Goal: Find specific page/section: Find specific page/section

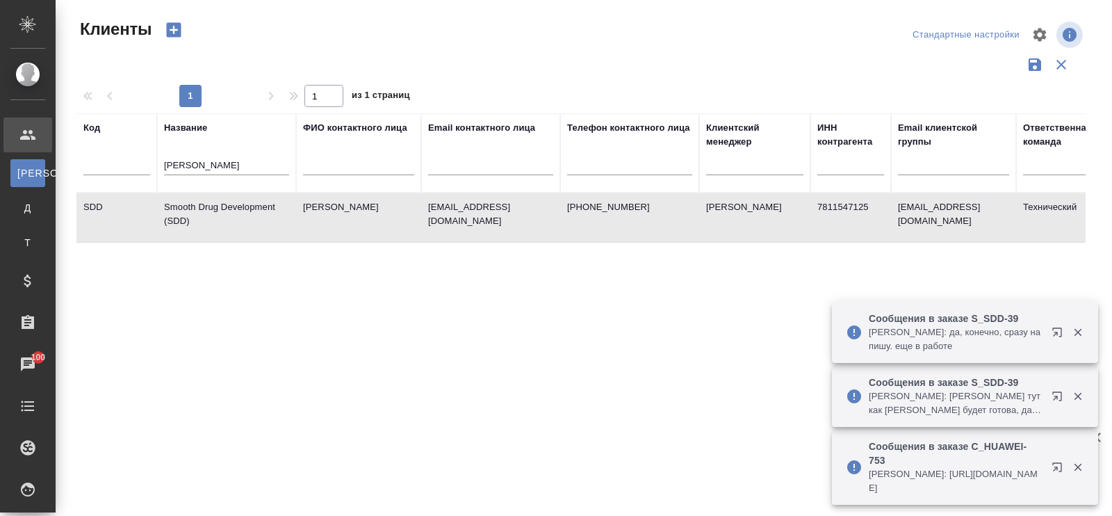
select select "RU"
drag, startPoint x: 214, startPoint y: 162, endPoint x: 165, endPoint y: 161, distance: 48.6
click at [155, 161] on tr "Код Название smoot ФИО контактного лица Email контактного лица Телефон контактн…" at bounding box center [601, 152] width 1051 height 79
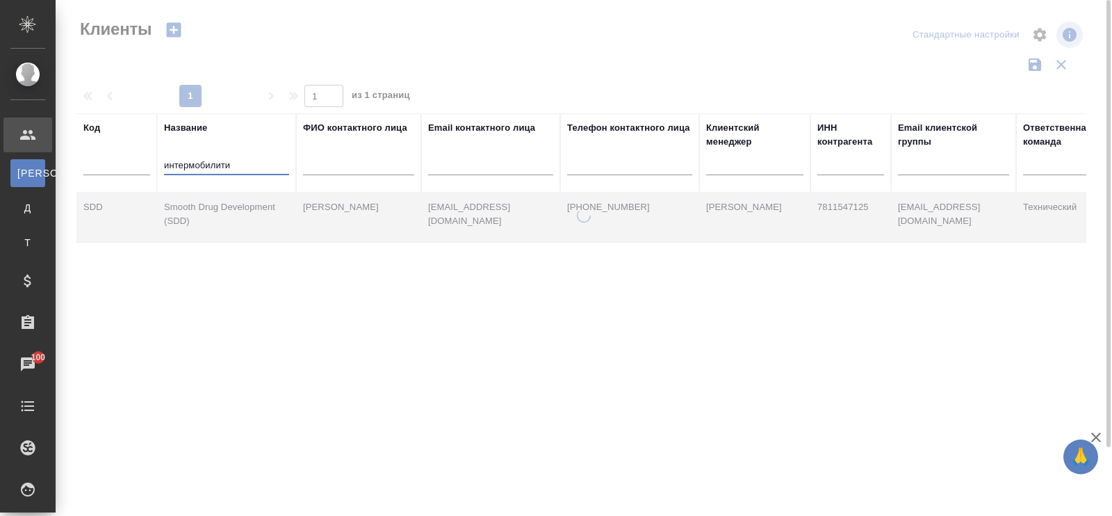
type input "интермобилити"
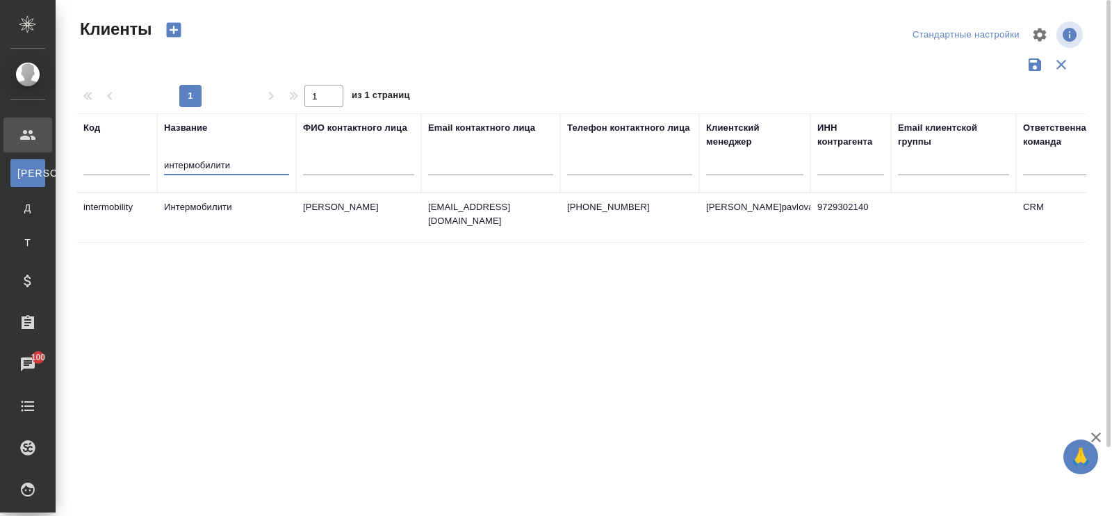
click at [227, 207] on td "Интермобилити" at bounding box center [226, 217] width 139 height 49
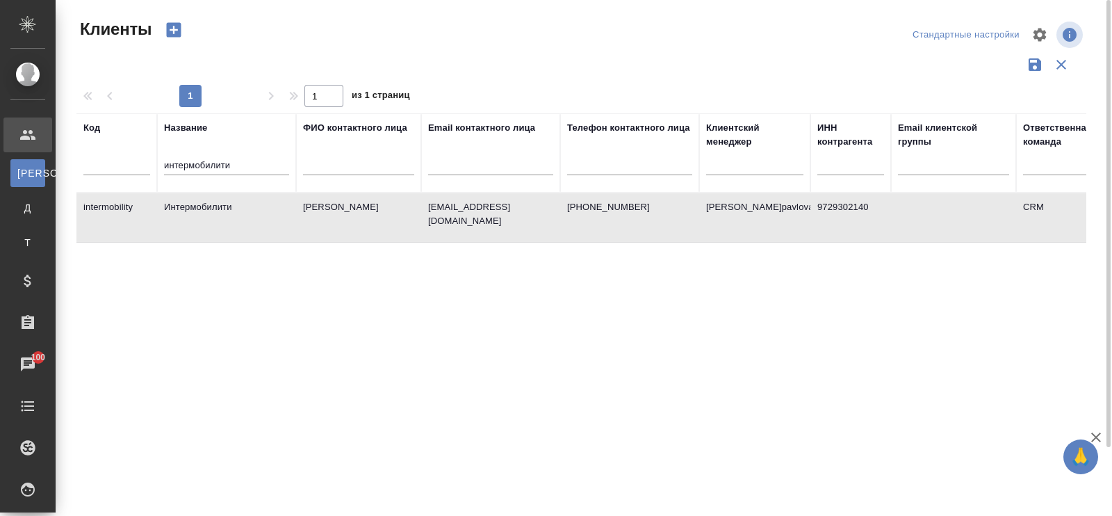
click at [227, 207] on td "Интермобилити" at bounding box center [226, 217] width 139 height 49
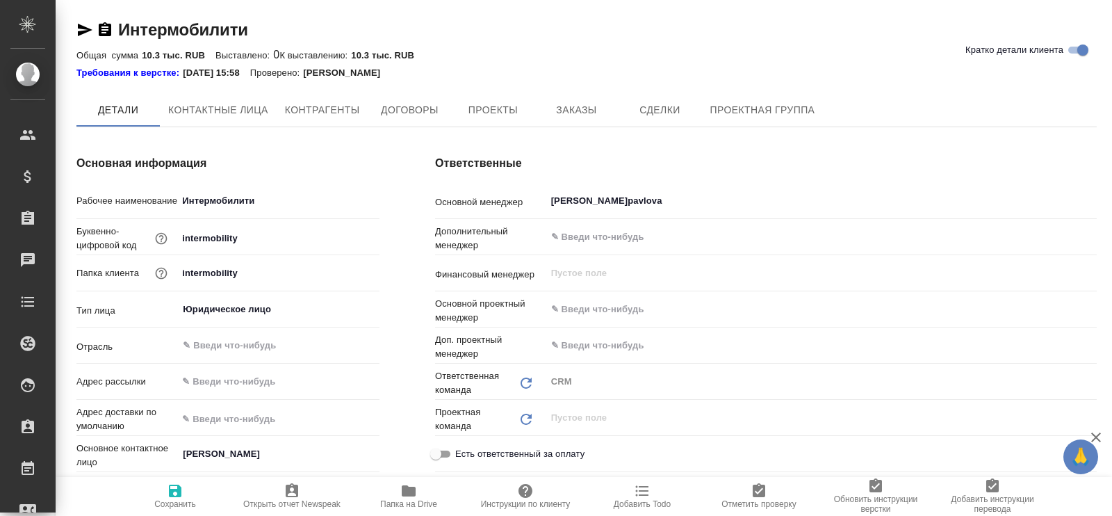
type textarea "x"
click at [507, 112] on span "Проекты" at bounding box center [492, 110] width 67 height 17
type textarea "x"
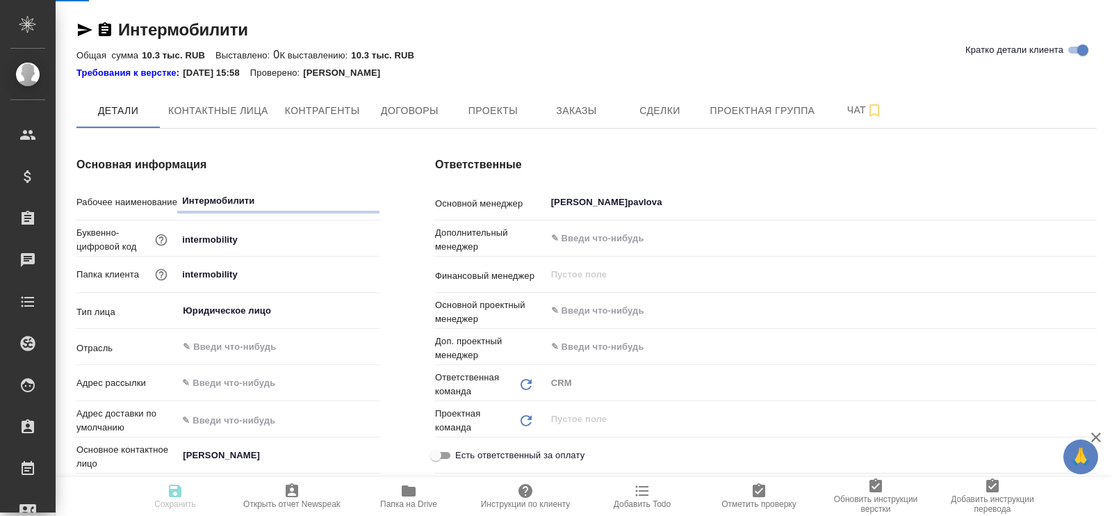
type textarea "x"
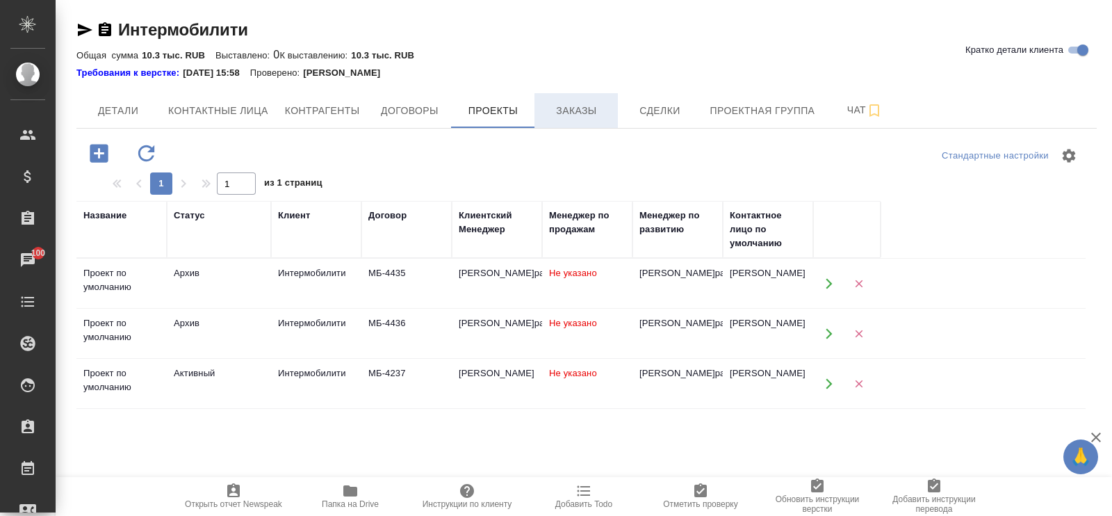
click at [583, 115] on span "Заказы" at bounding box center [576, 110] width 67 height 17
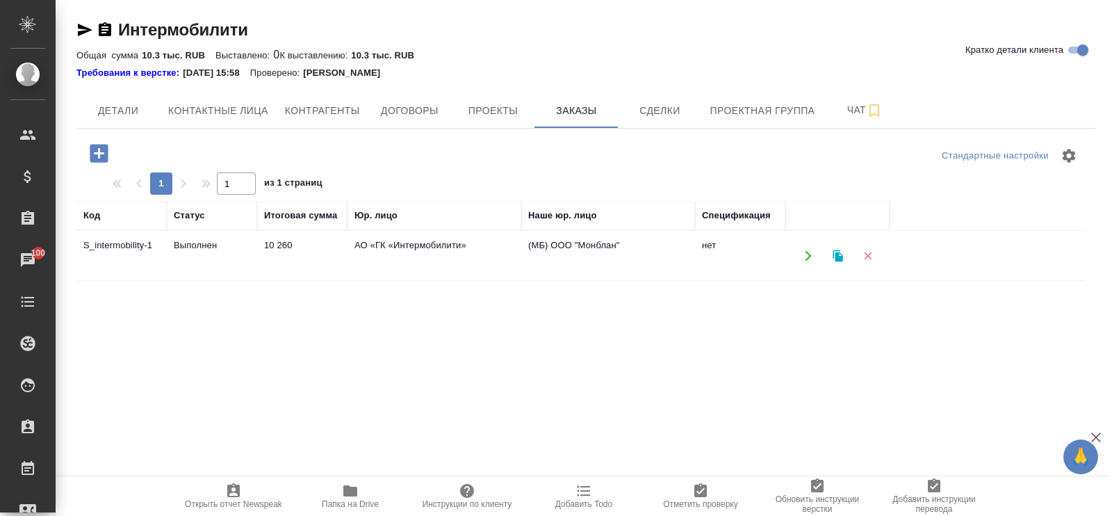
click at [411, 245] on td "АО «ГК «Интермобилити»" at bounding box center [434, 255] width 174 height 49
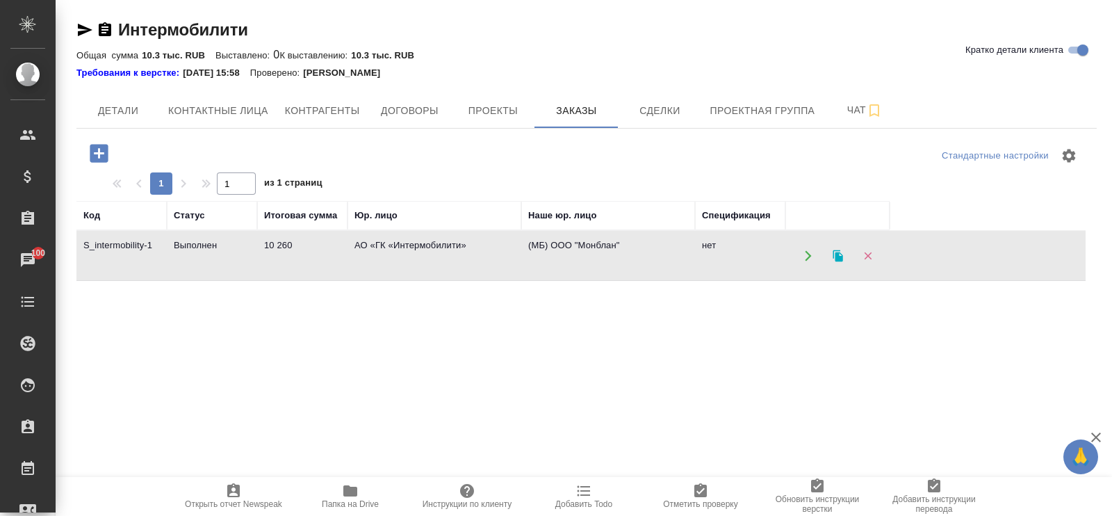
click at [416, 250] on td "АО «ГК «Интермобилити»" at bounding box center [434, 255] width 174 height 49
click at [135, 111] on span "Детали" at bounding box center [118, 110] width 67 height 17
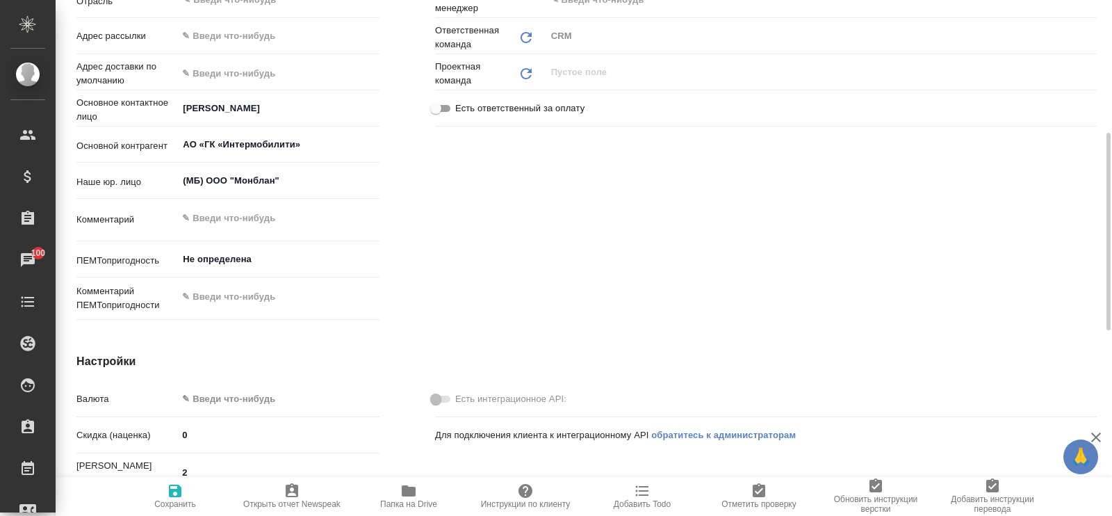
type textarea "x"
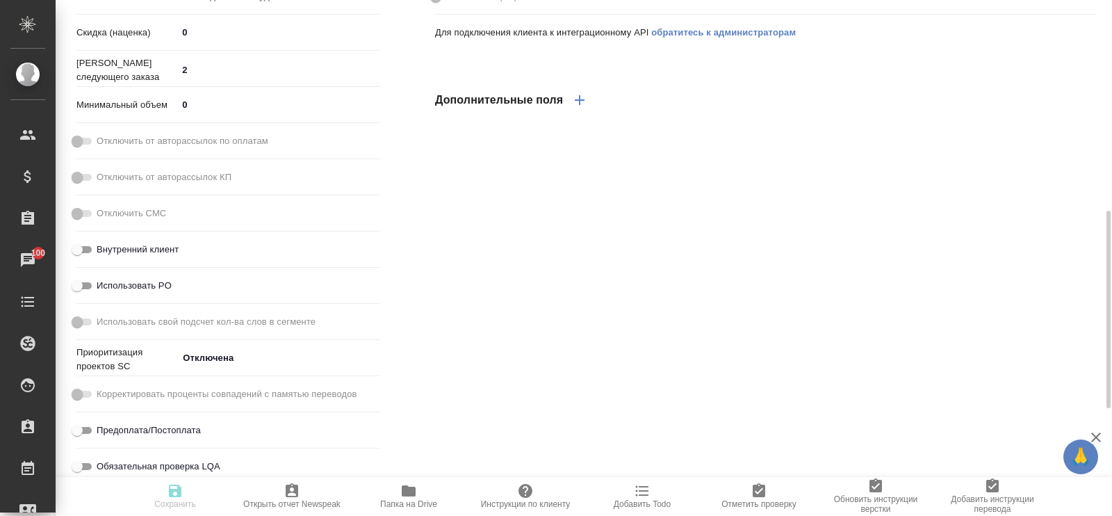
type textarea "x"
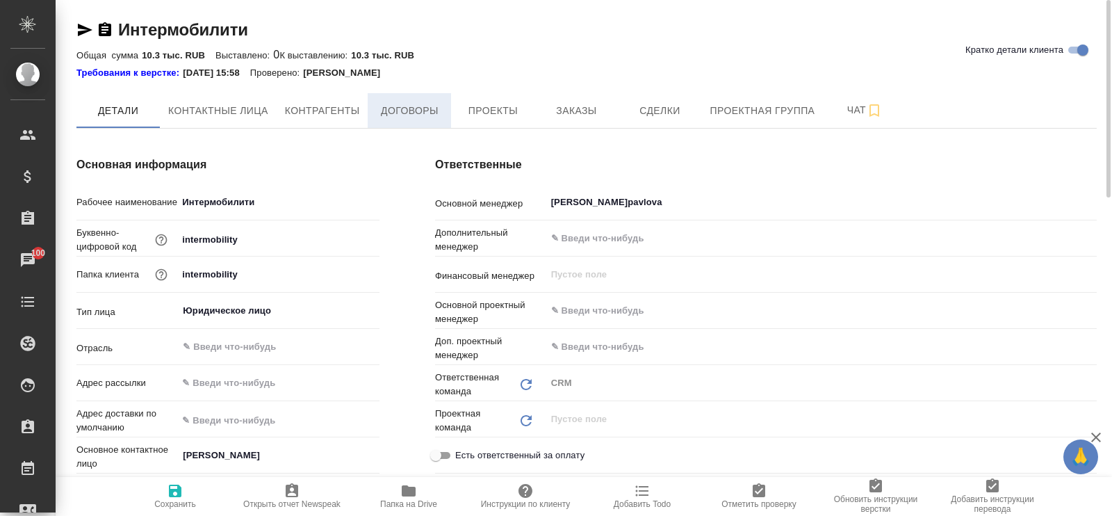
click at [426, 113] on span "Договоры" at bounding box center [409, 110] width 67 height 17
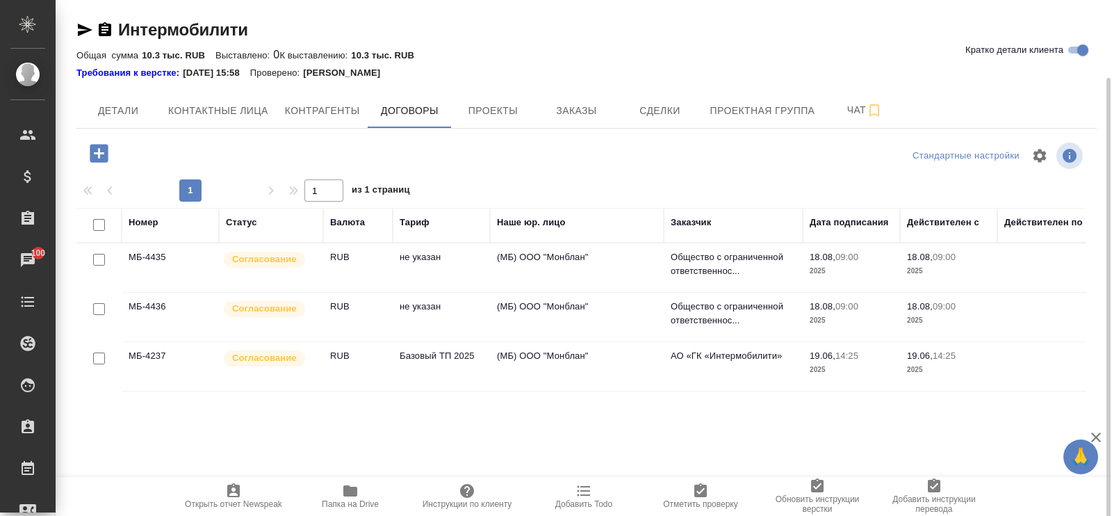
scroll to position [40, 0]
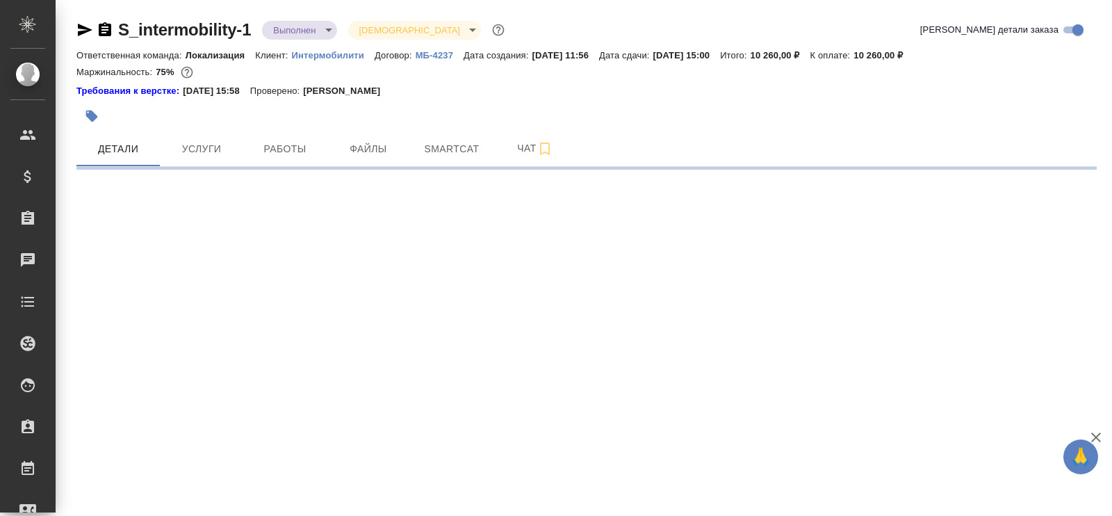
select select "RU"
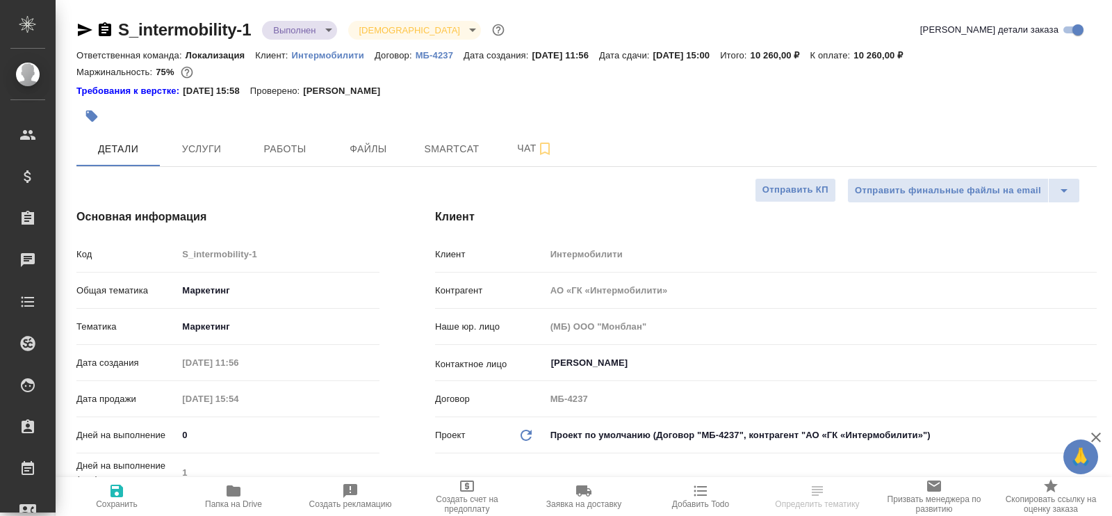
type textarea "x"
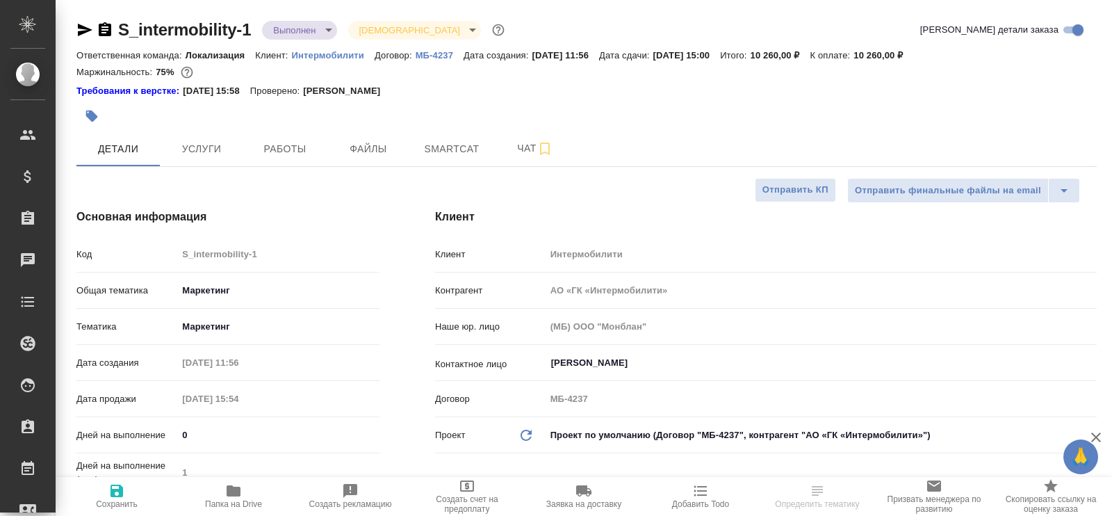
type textarea "x"
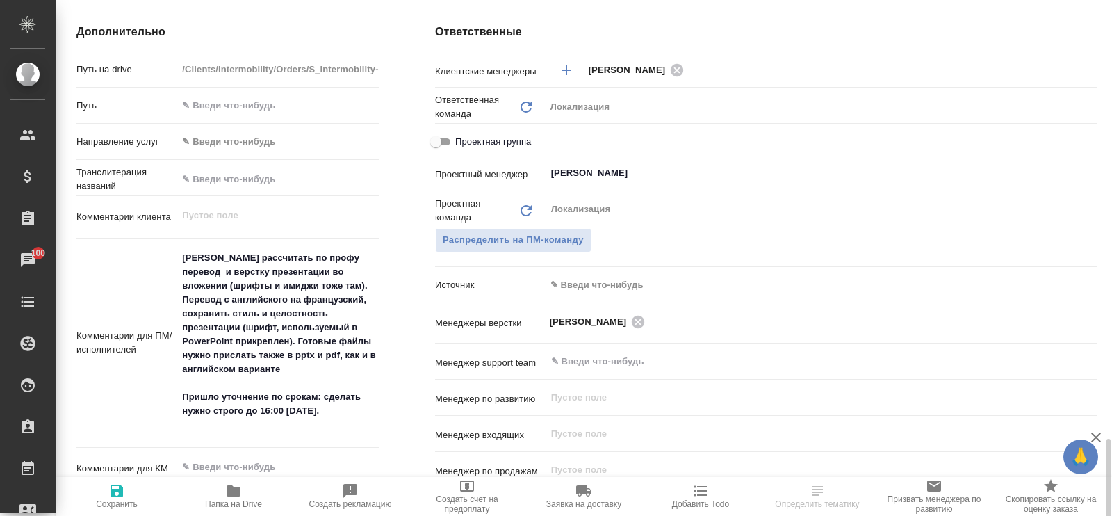
scroll to position [782, 0]
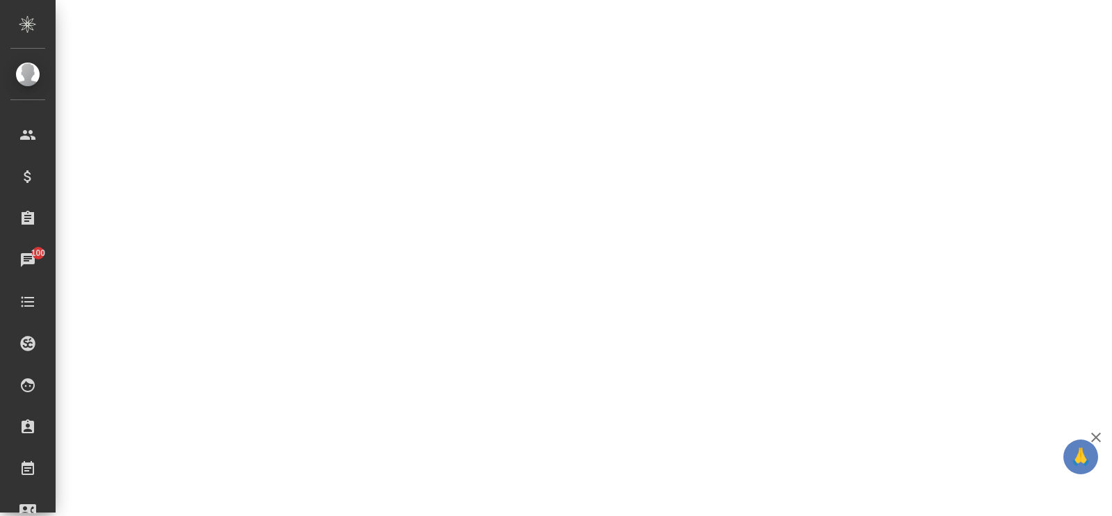
select select "RU"
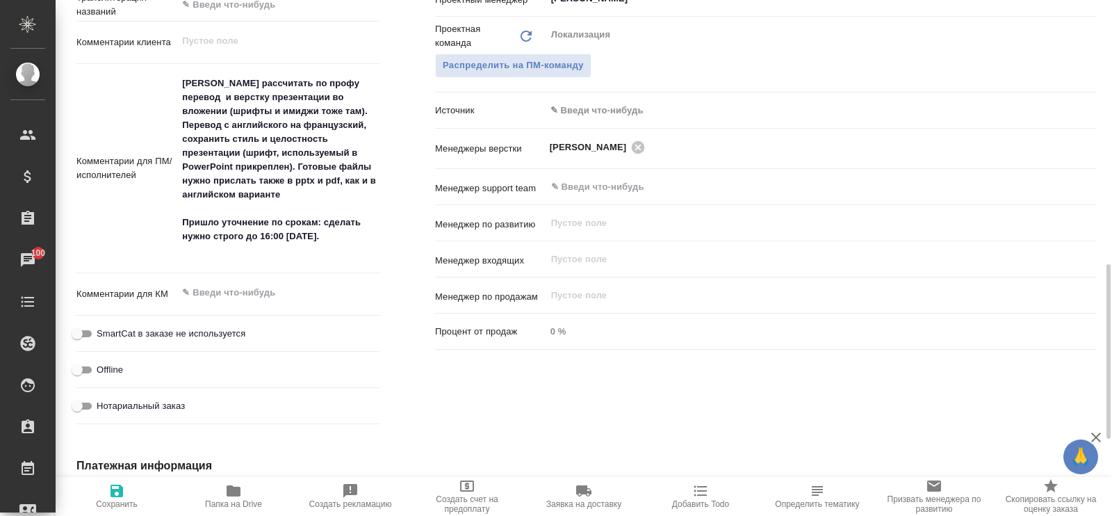
type textarea "x"
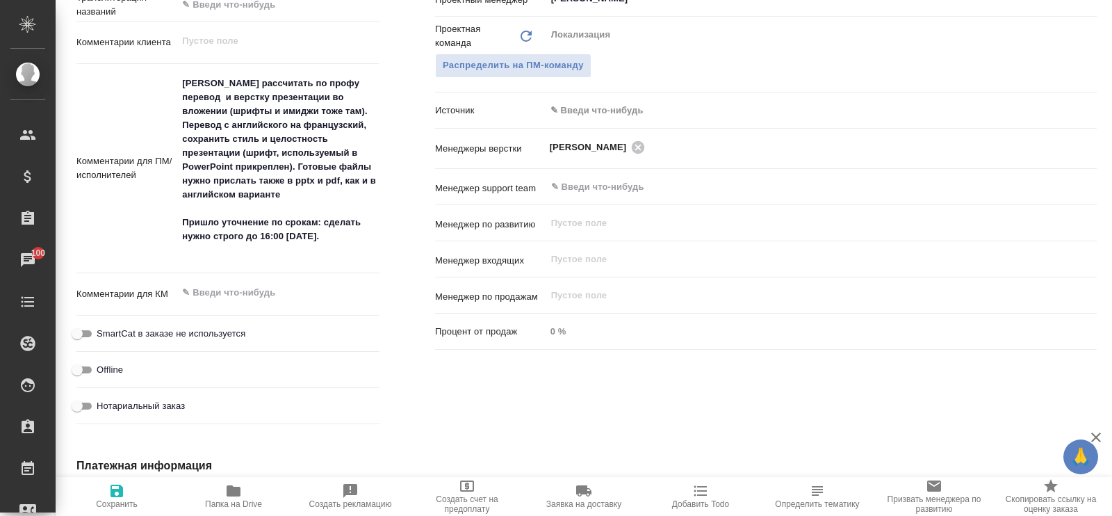
type textarea "x"
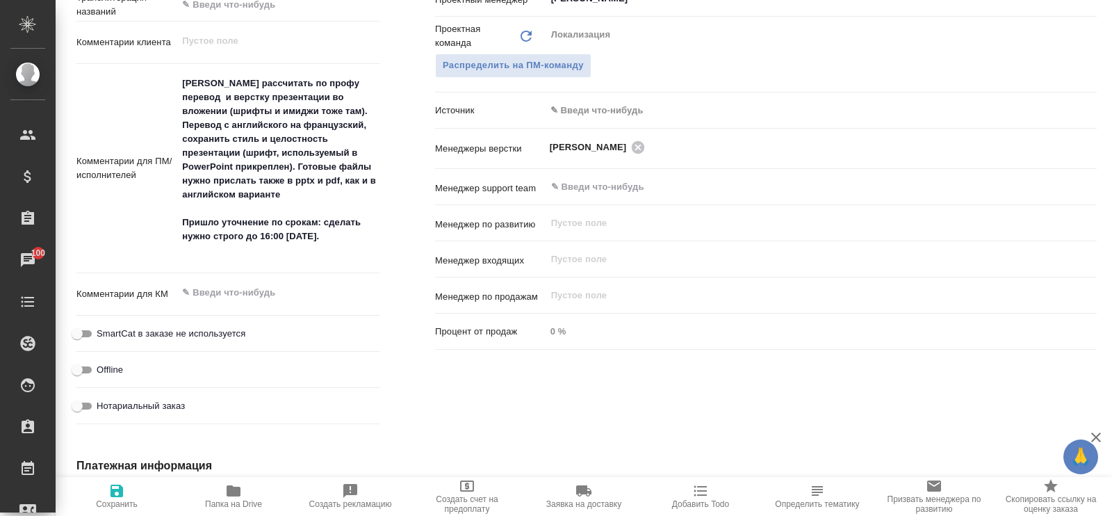
type textarea "x"
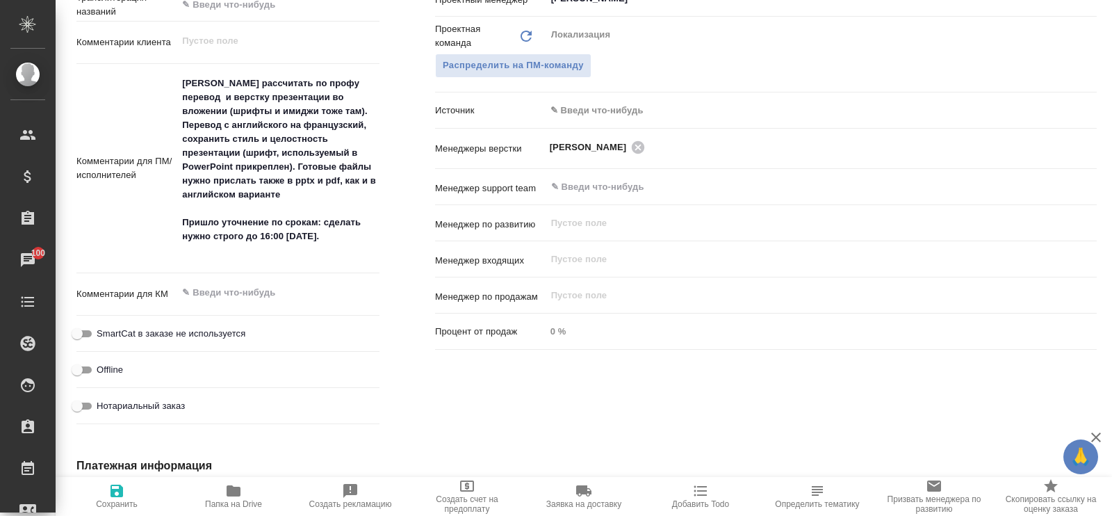
type textarea "x"
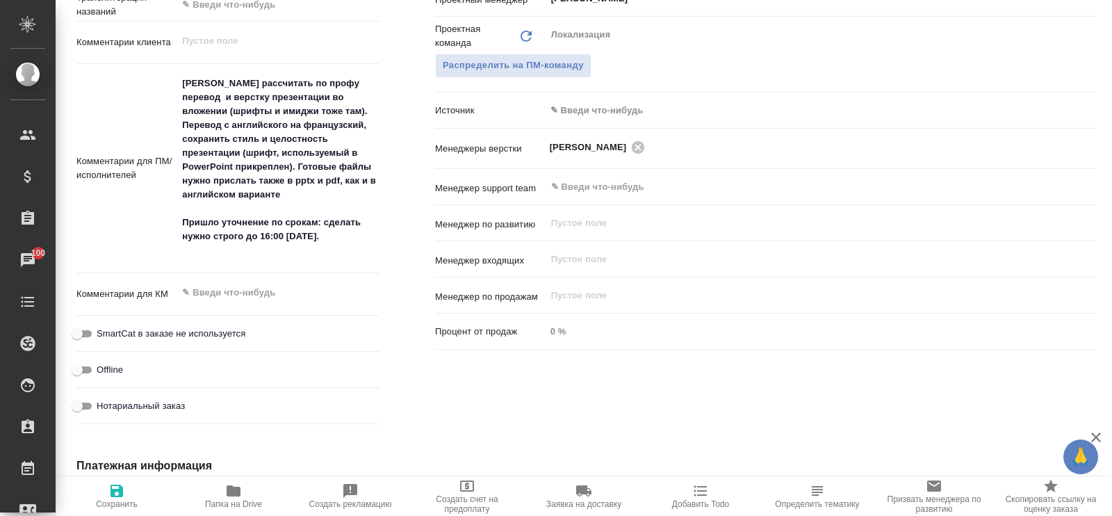
type textarea "x"
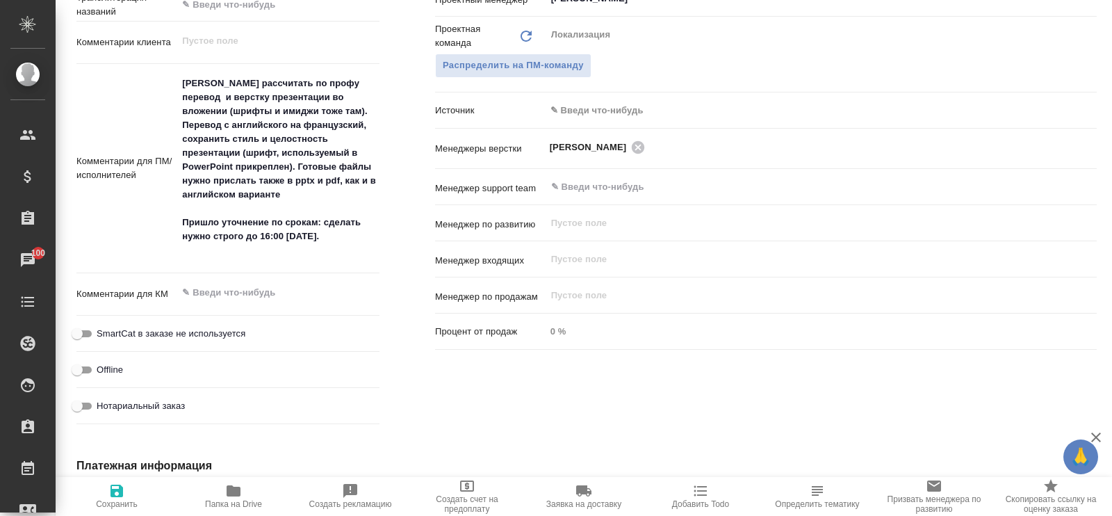
type textarea "x"
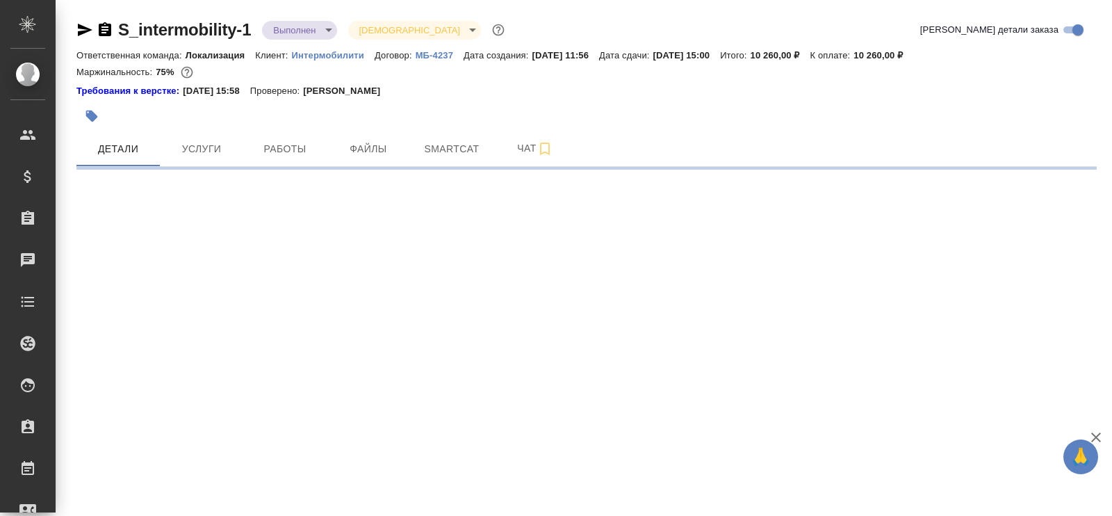
select select "RU"
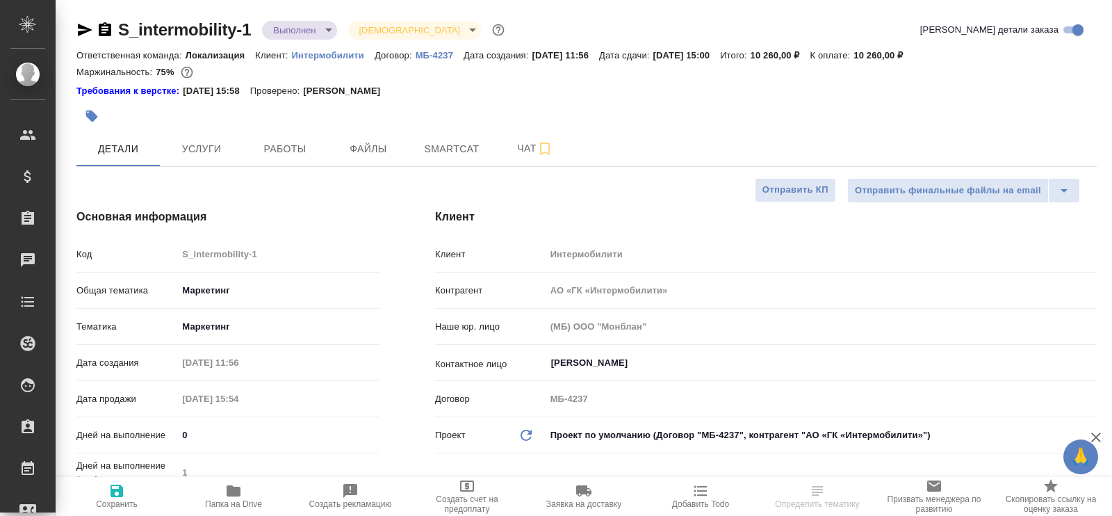
type textarea "x"
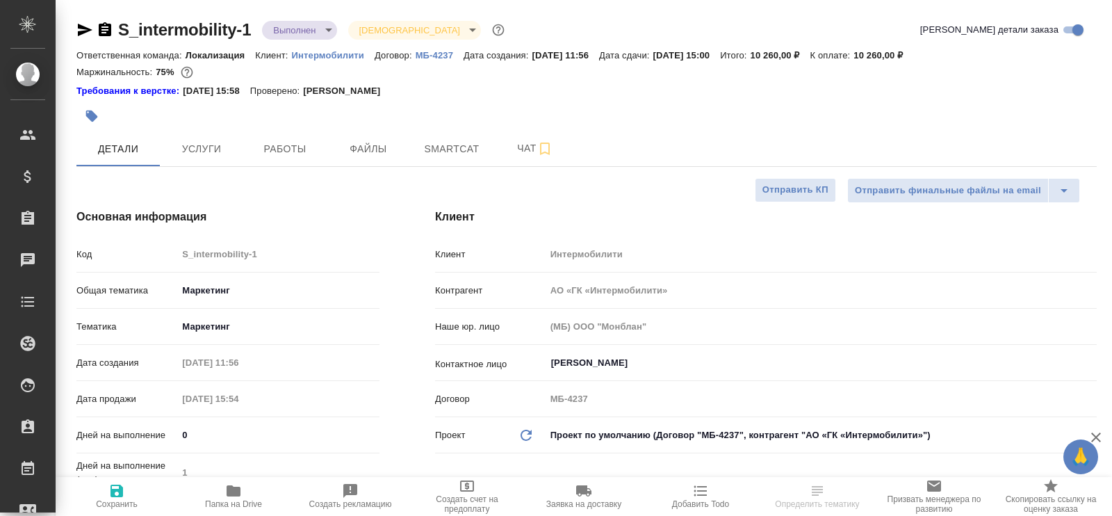
type textarea "x"
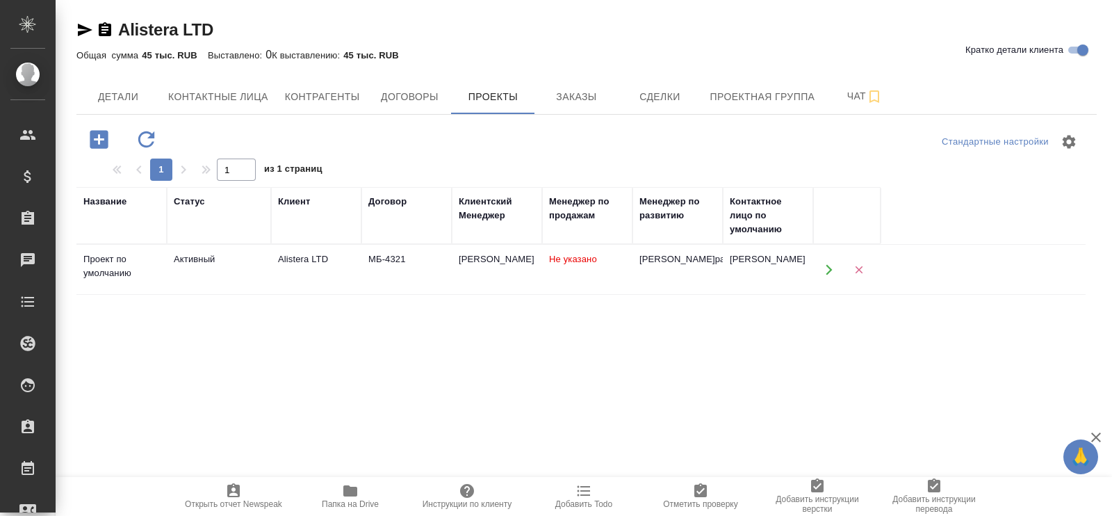
click at [204, 265] on div "Активный" at bounding box center [219, 259] width 90 height 14
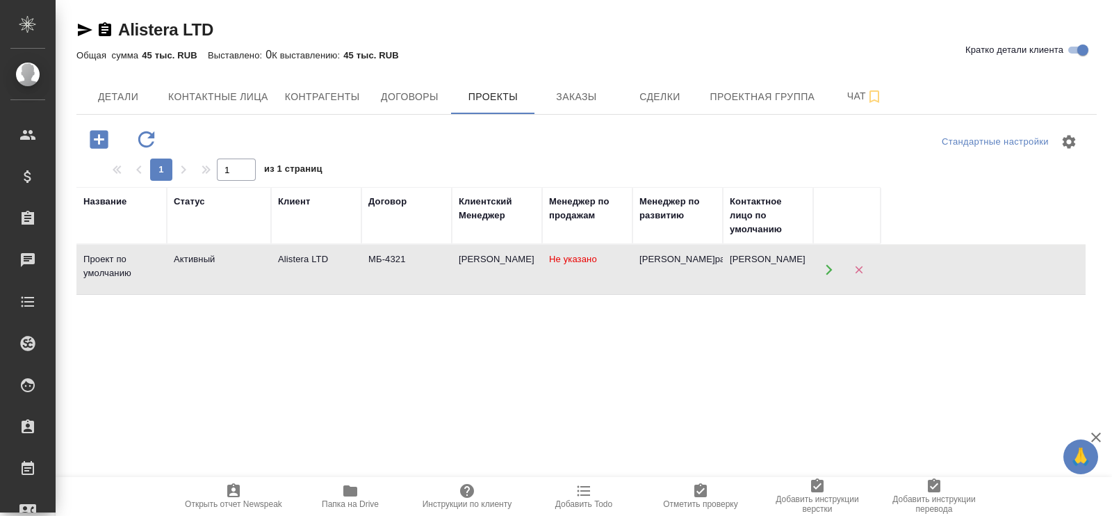
click at [204, 265] on div "Активный" at bounding box center [219, 259] width 90 height 14
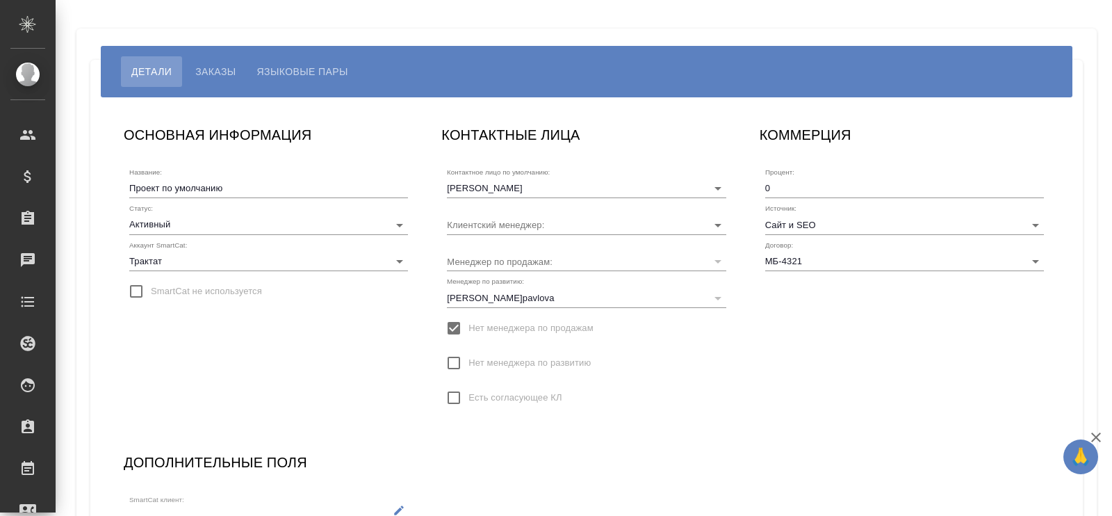
type input "[PERSON_NAME]"
click at [226, 74] on span "Заказы" at bounding box center [215, 71] width 40 height 17
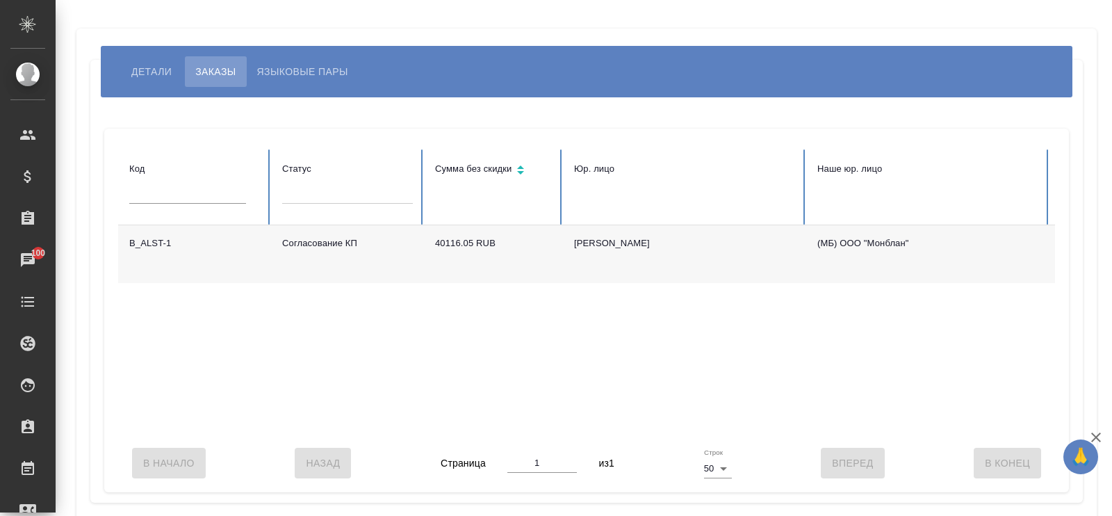
click at [336, 249] on td "Согласование КП" at bounding box center [347, 254] width 153 height 58
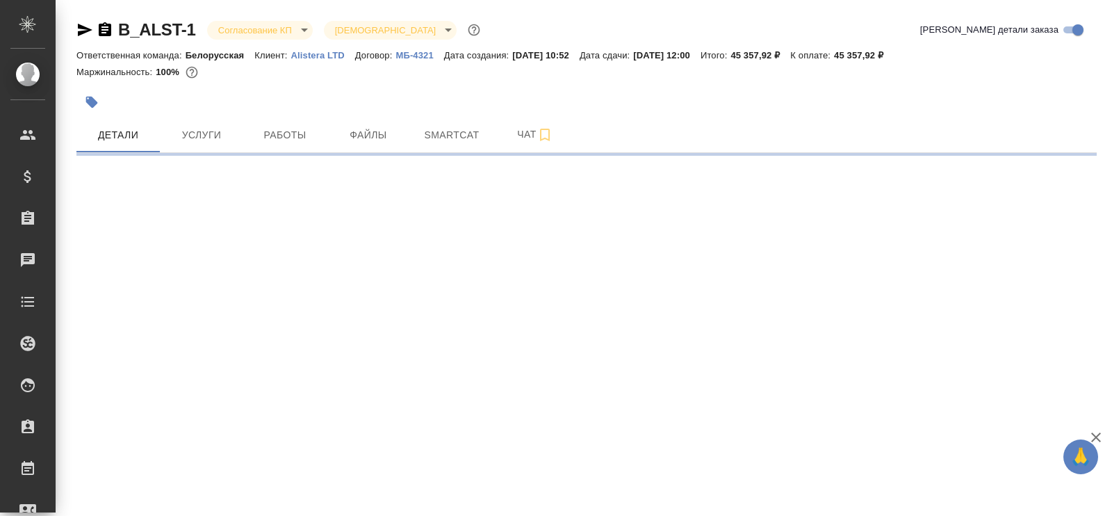
select select "RU"
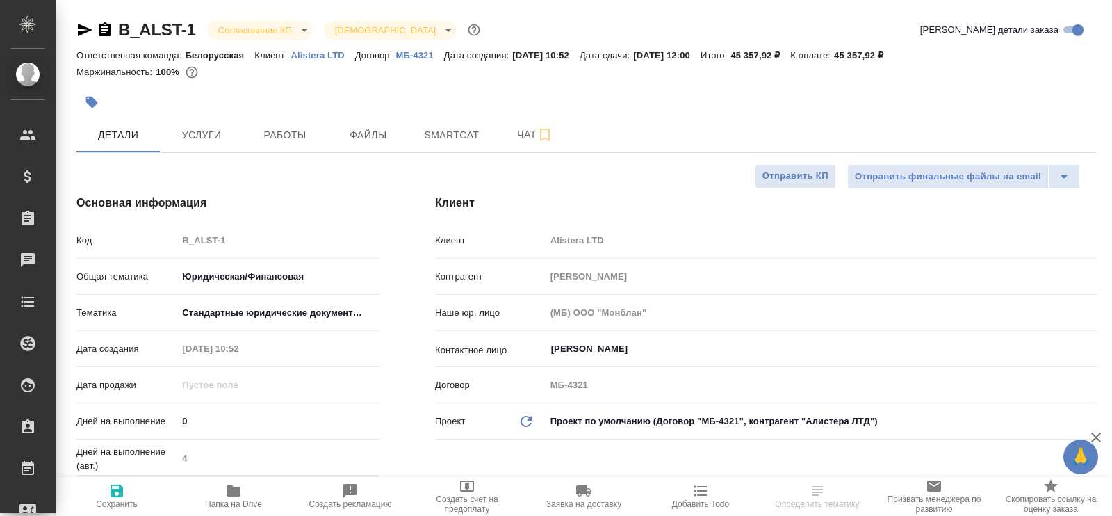
type textarea "x"
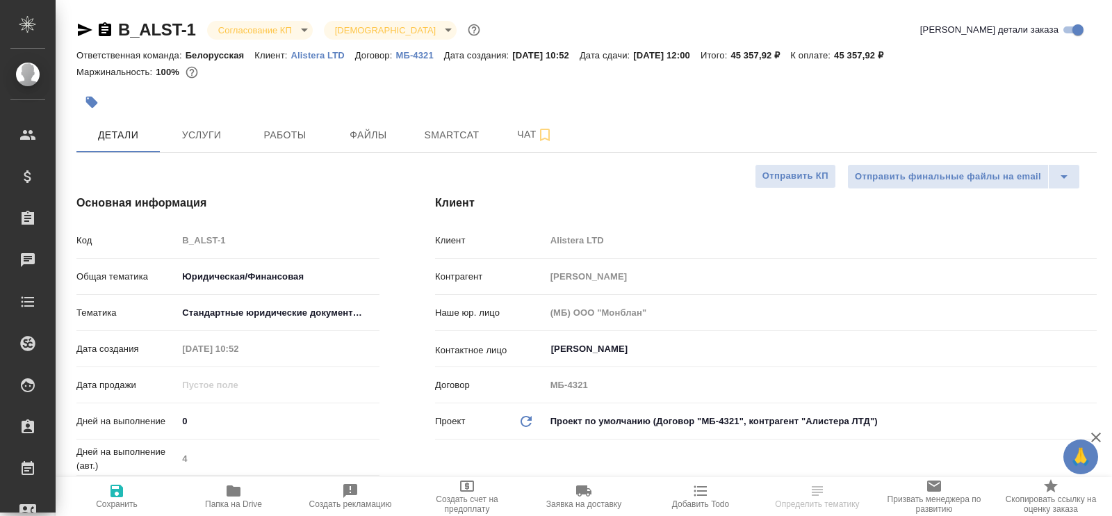
type textarea "x"
select select "RU"
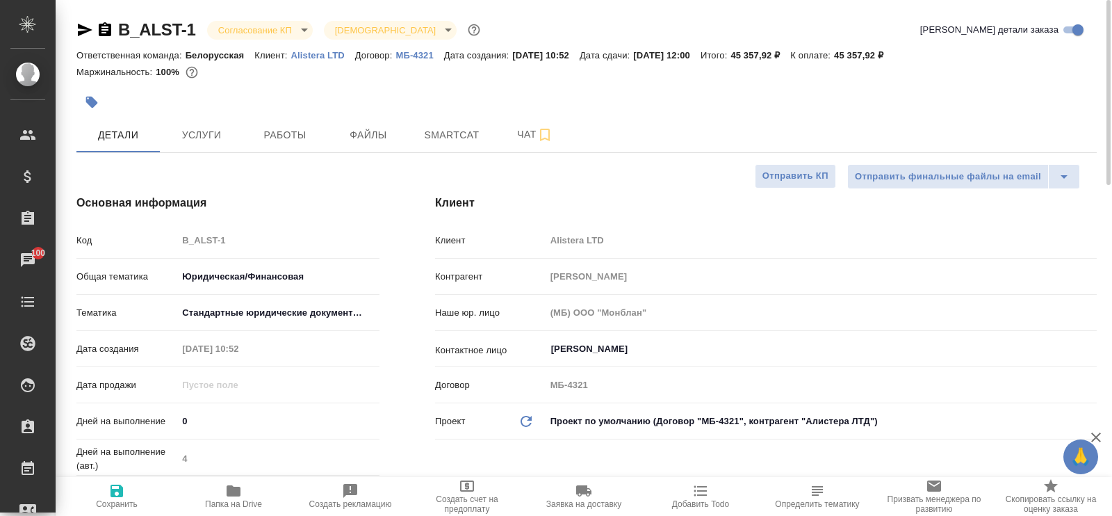
type textarea "x"
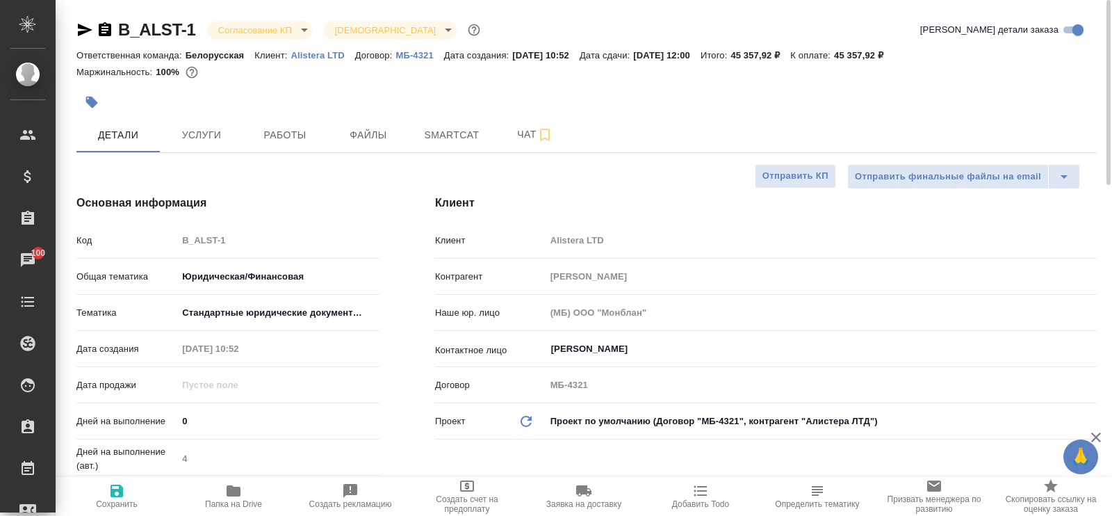
type textarea "x"
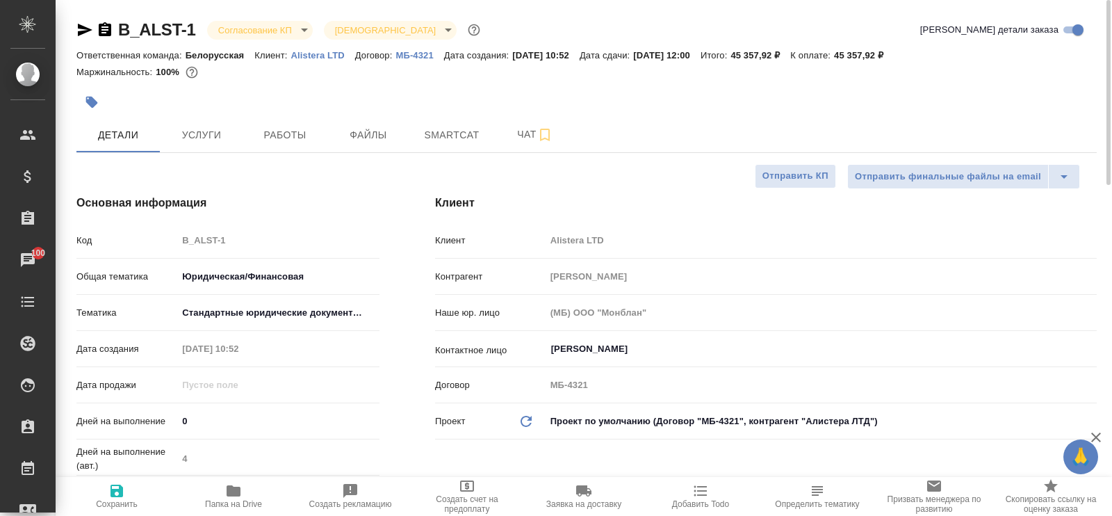
type textarea "x"
